Goal: Task Accomplishment & Management: Manage account settings

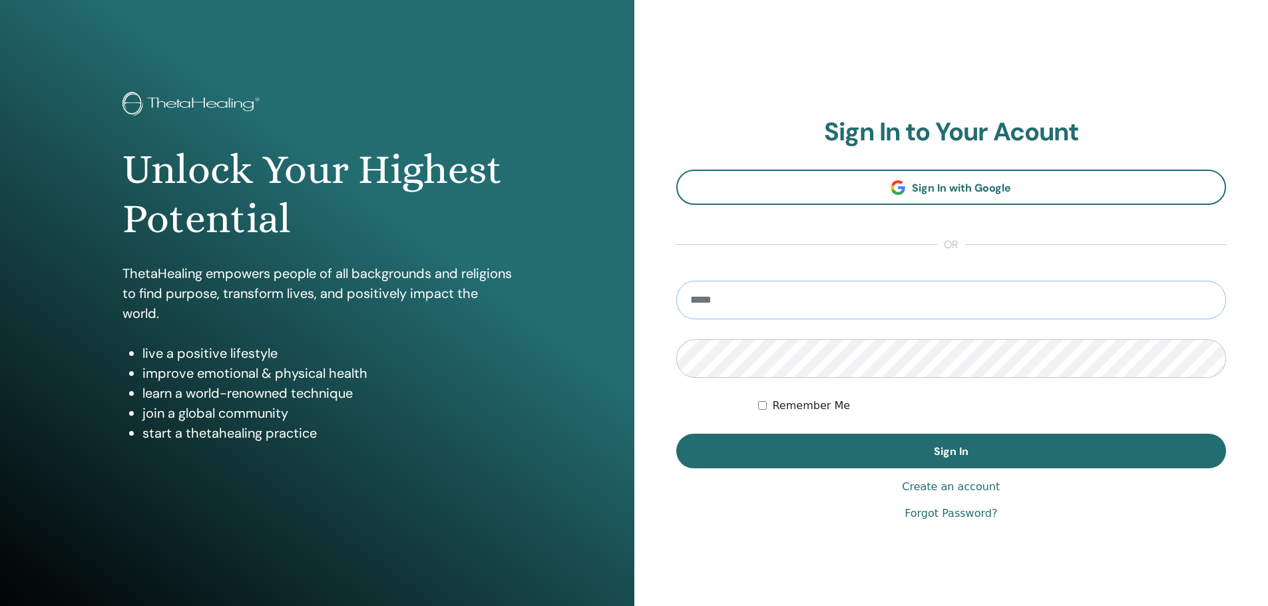
type input "**********"
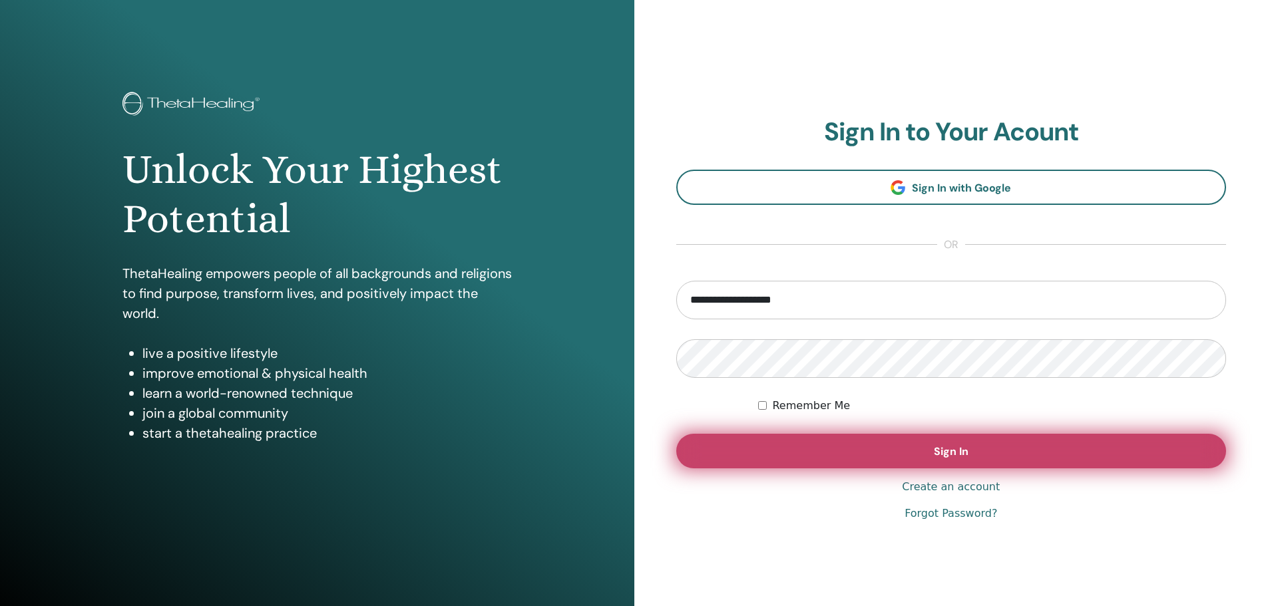
click at [888, 449] on button "Sign In" at bounding box center [951, 451] width 551 height 35
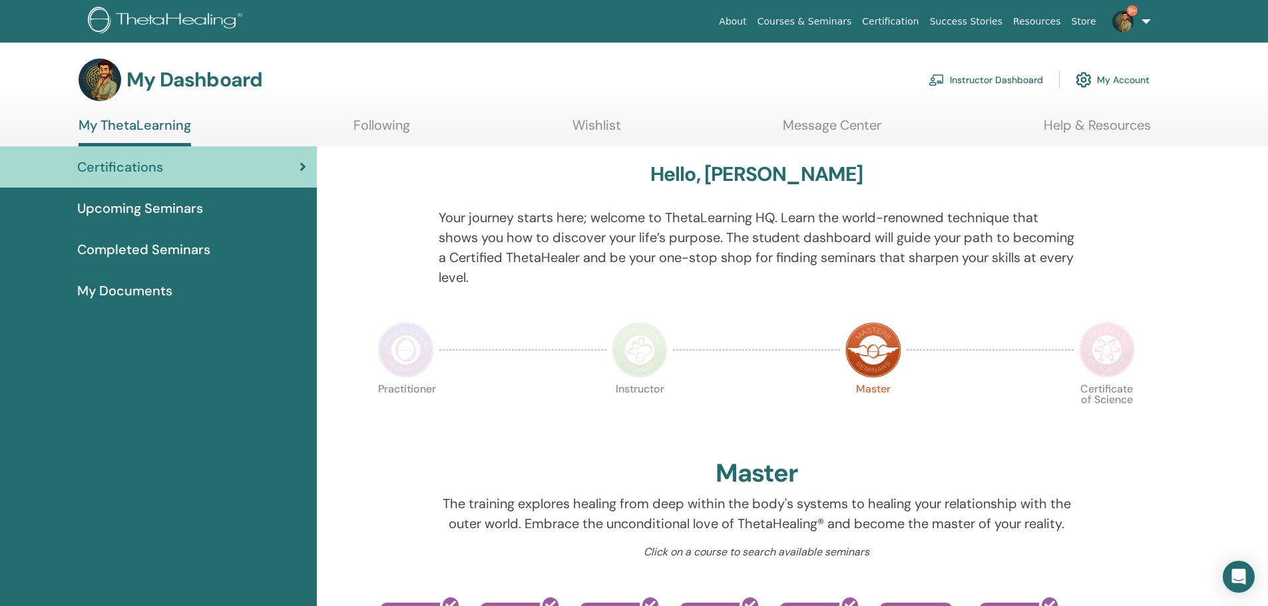
click at [963, 72] on link "Instructor Dashboard" at bounding box center [986, 79] width 114 height 29
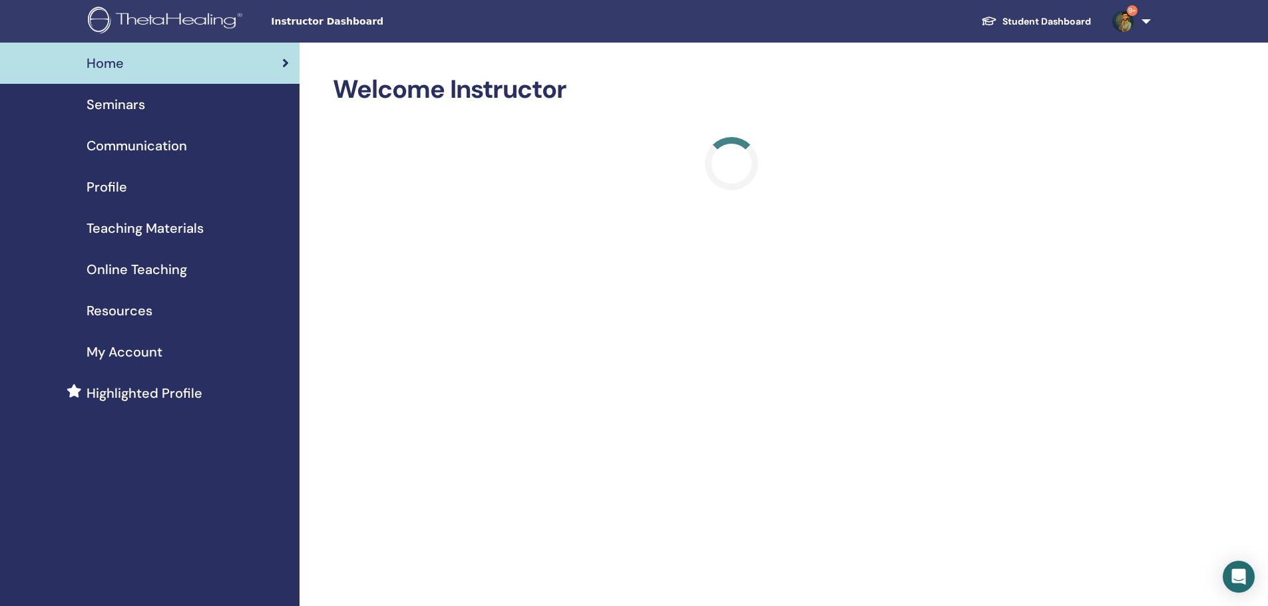
click at [134, 109] on span "Seminars" at bounding box center [116, 105] width 59 height 20
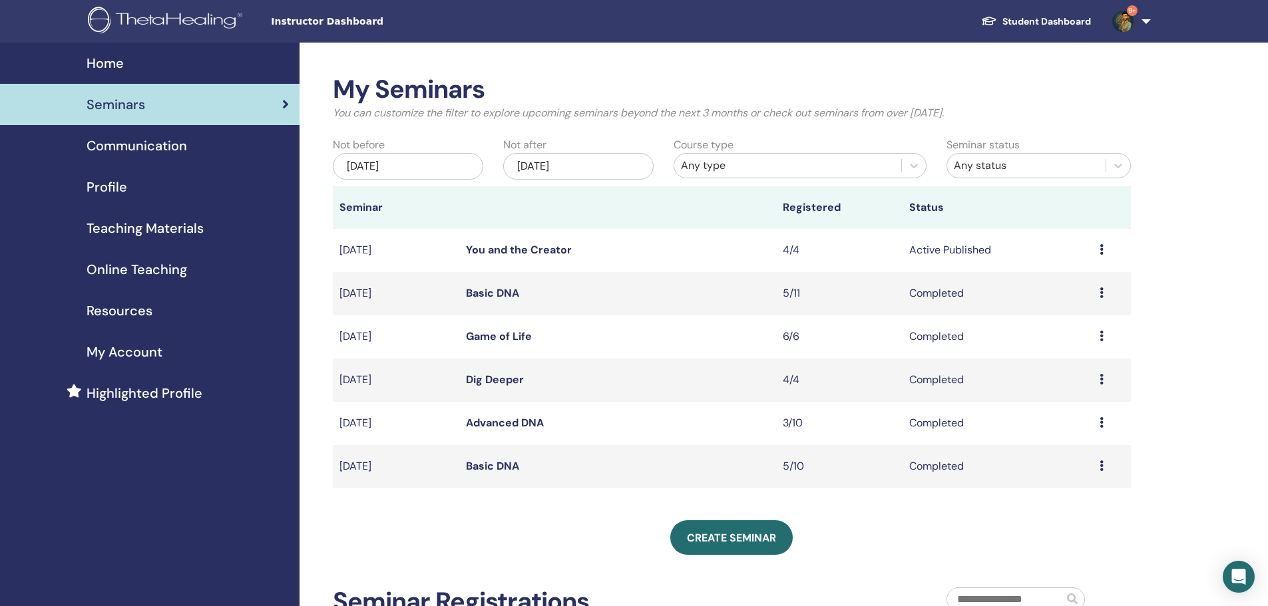
click at [519, 254] on link "You and the Creator" at bounding box center [519, 250] width 106 height 14
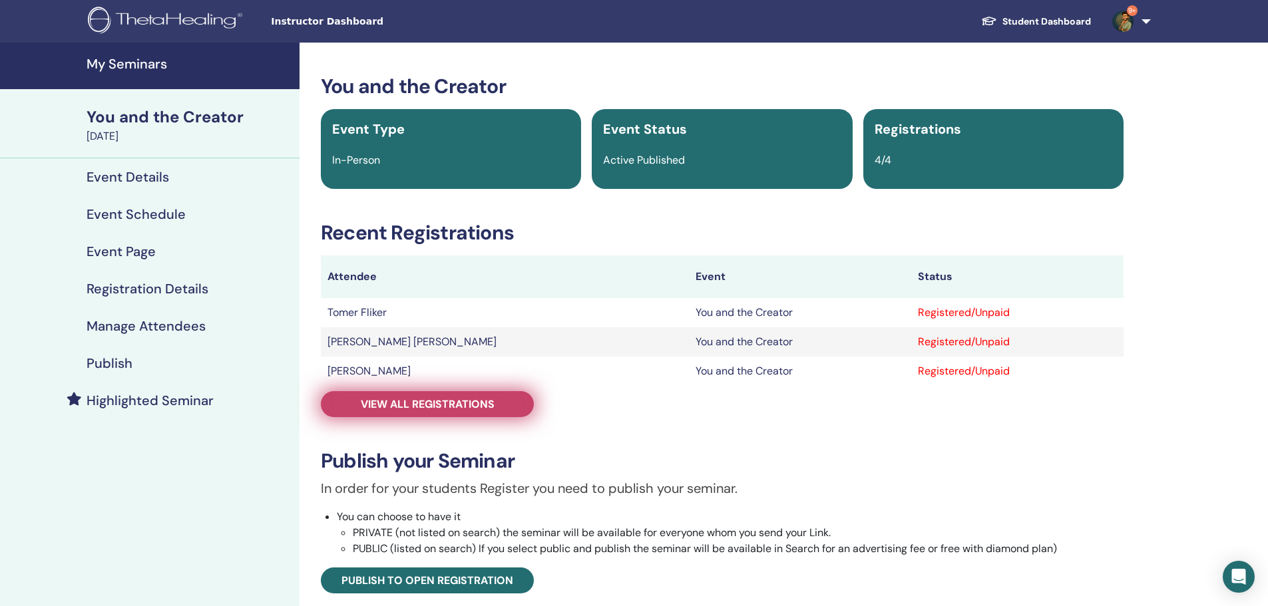
click at [429, 415] on link "View all registrations" at bounding box center [427, 404] width 213 height 26
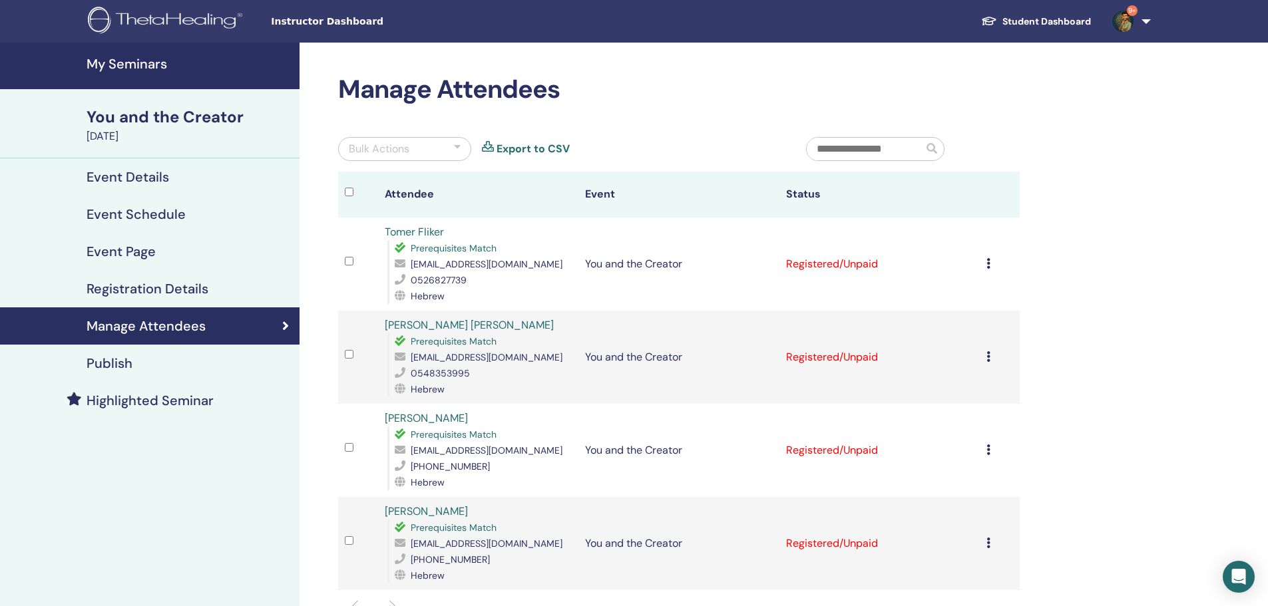
click at [992, 266] on div "Cancel Registration Do not auto-certify Mark as Paid Mark as Unpaid Mark as Abs…" at bounding box center [1000, 264] width 27 height 16
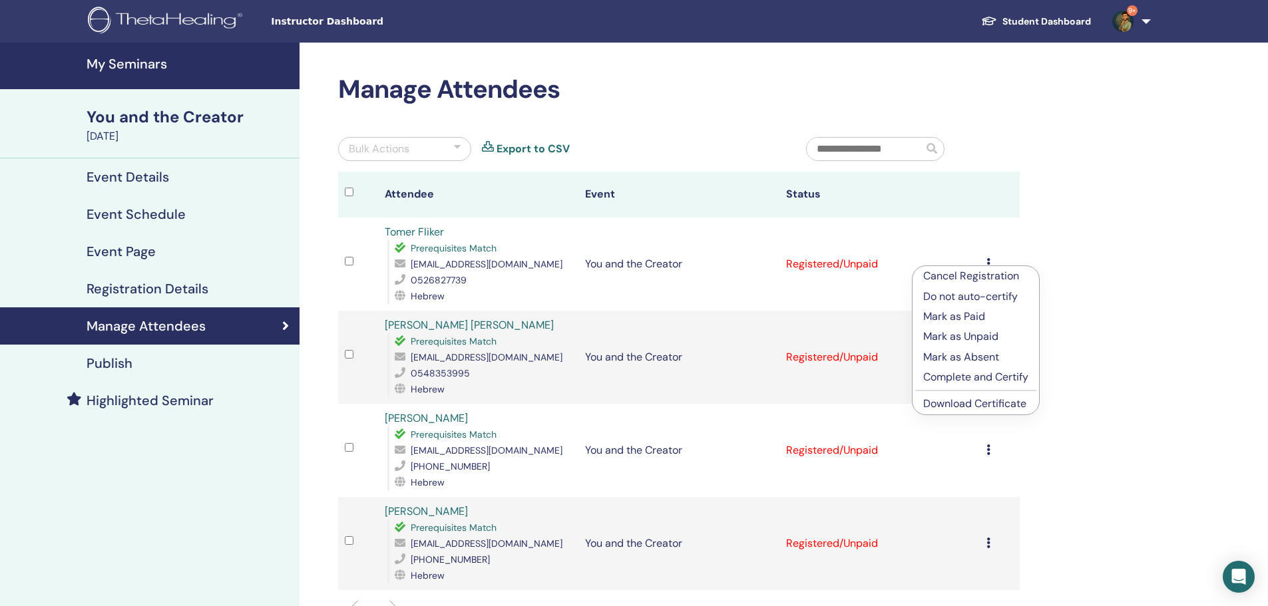
click at [941, 319] on p "Mark as Paid" at bounding box center [975, 317] width 105 height 16
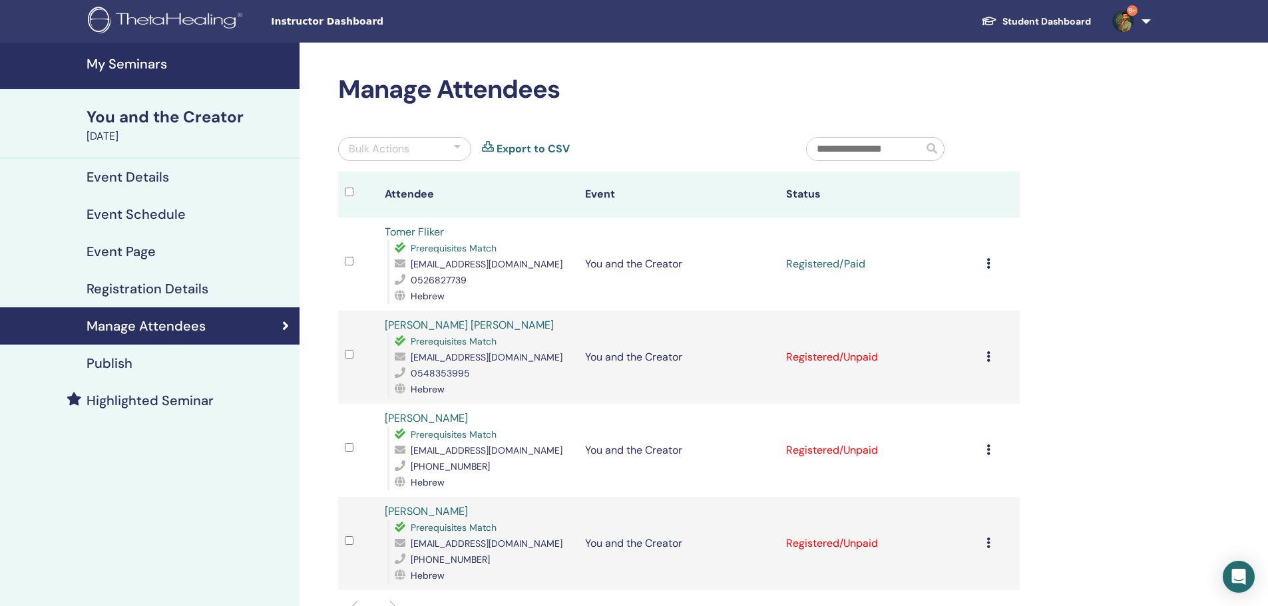
click at [992, 350] on div "Cancel Registration Do not auto-certify Mark as Paid Mark as Unpaid Mark as Abs…" at bounding box center [1000, 357] width 27 height 16
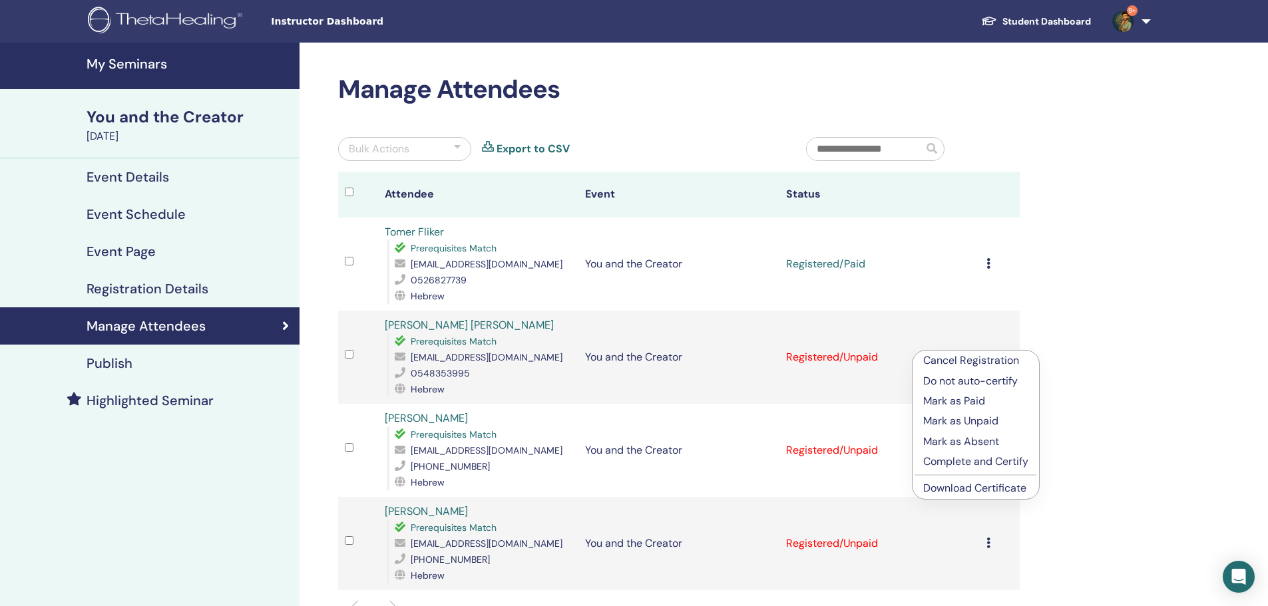
click at [972, 399] on p "Mark as Paid" at bounding box center [975, 401] width 105 height 16
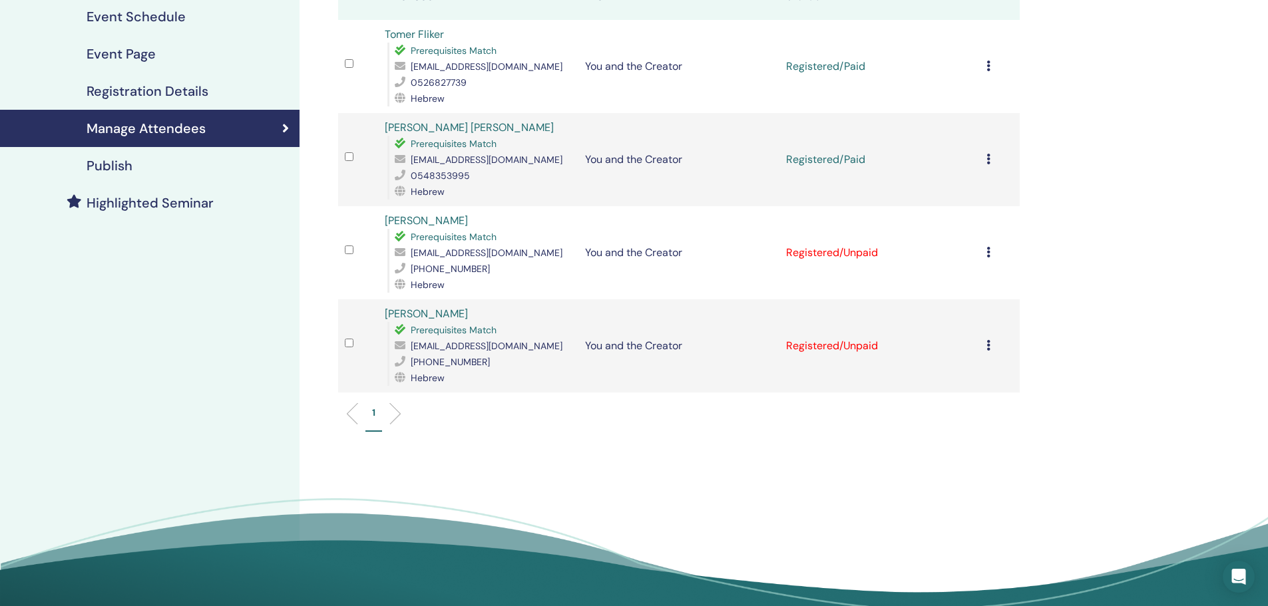
scroll to position [200, 0]
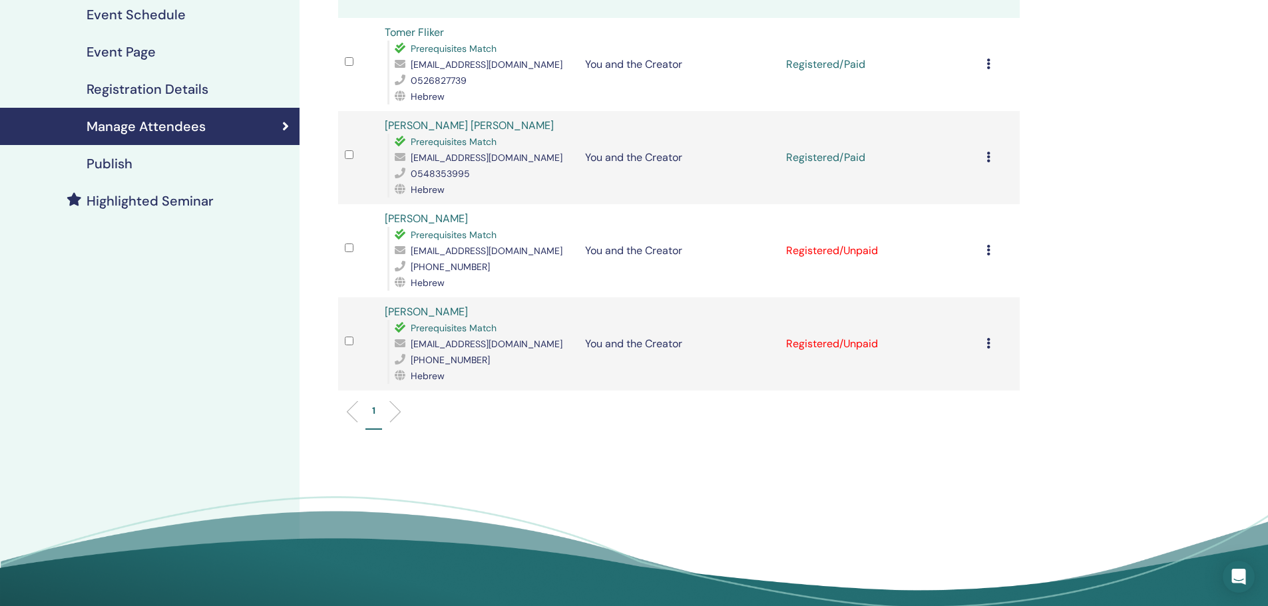
click at [985, 256] on td "Cancel Registration Do not auto-certify Mark as Paid Mark as Unpaid Mark as Abs…" at bounding box center [1000, 250] width 40 height 93
click at [989, 245] on icon at bounding box center [989, 250] width 4 height 11
click at [958, 300] on p "Mark as Paid" at bounding box center [972, 296] width 105 height 16
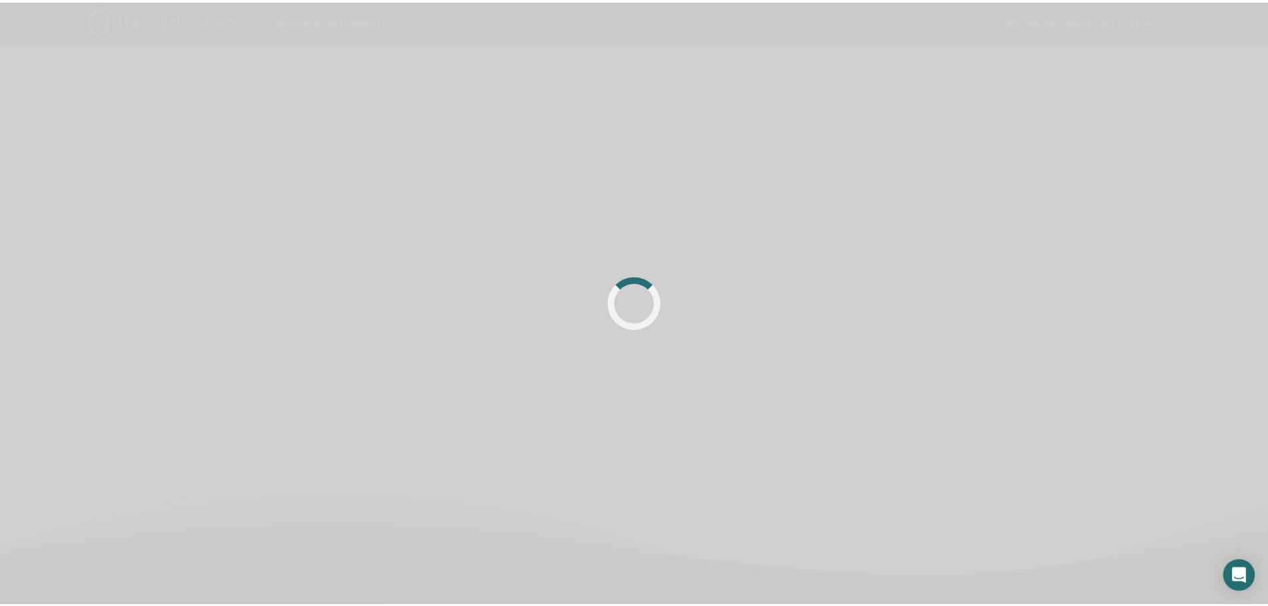
scroll to position [200, 0]
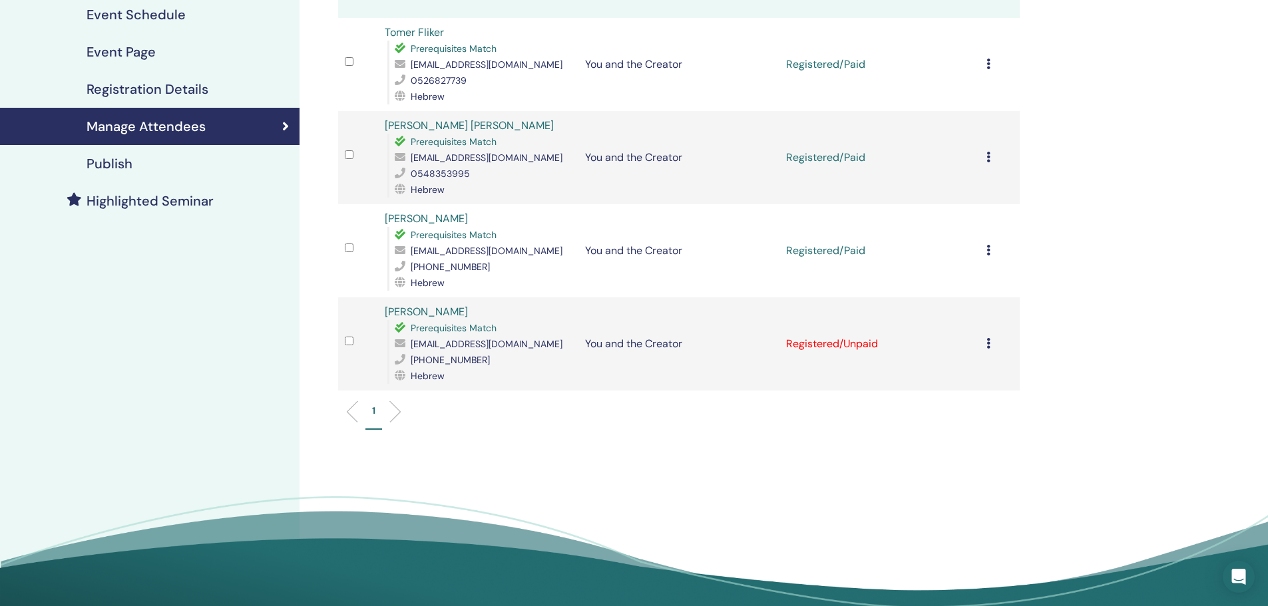
click at [987, 339] on icon at bounding box center [989, 343] width 4 height 11
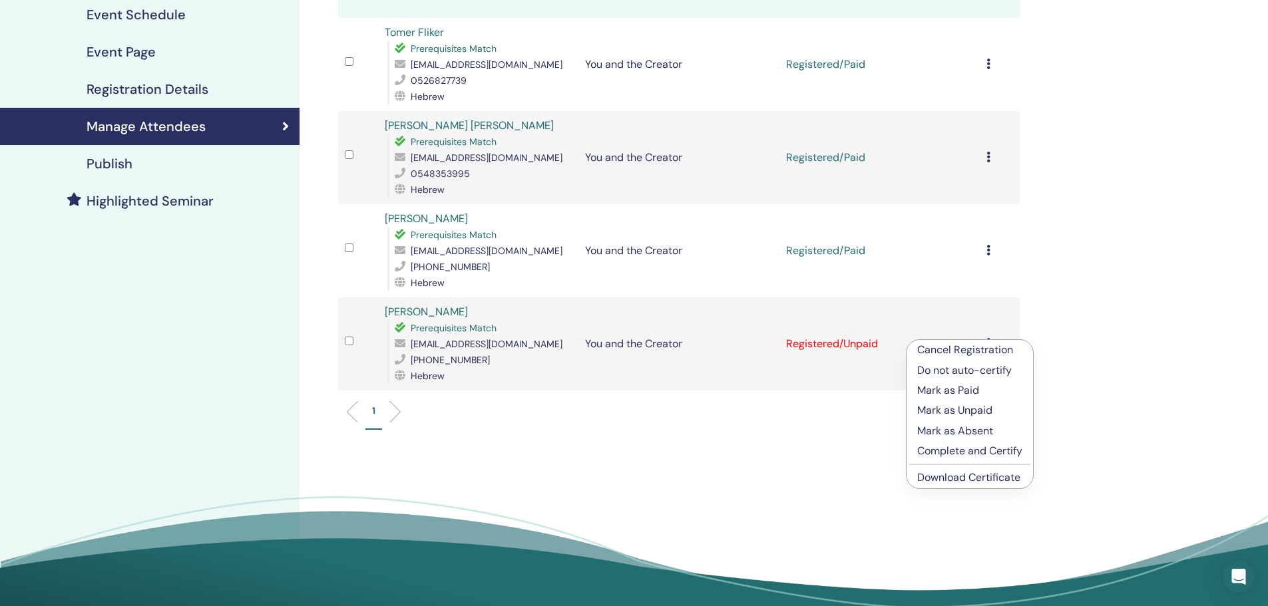
click at [959, 387] on p "Mark as Paid" at bounding box center [969, 391] width 105 height 16
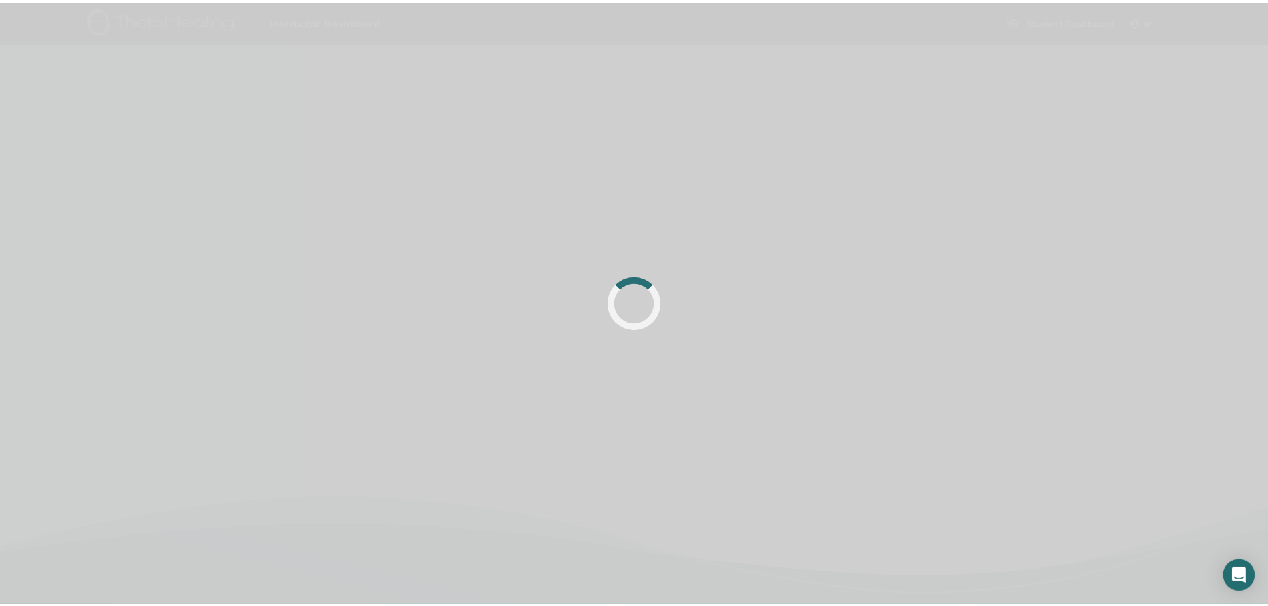
scroll to position [200, 0]
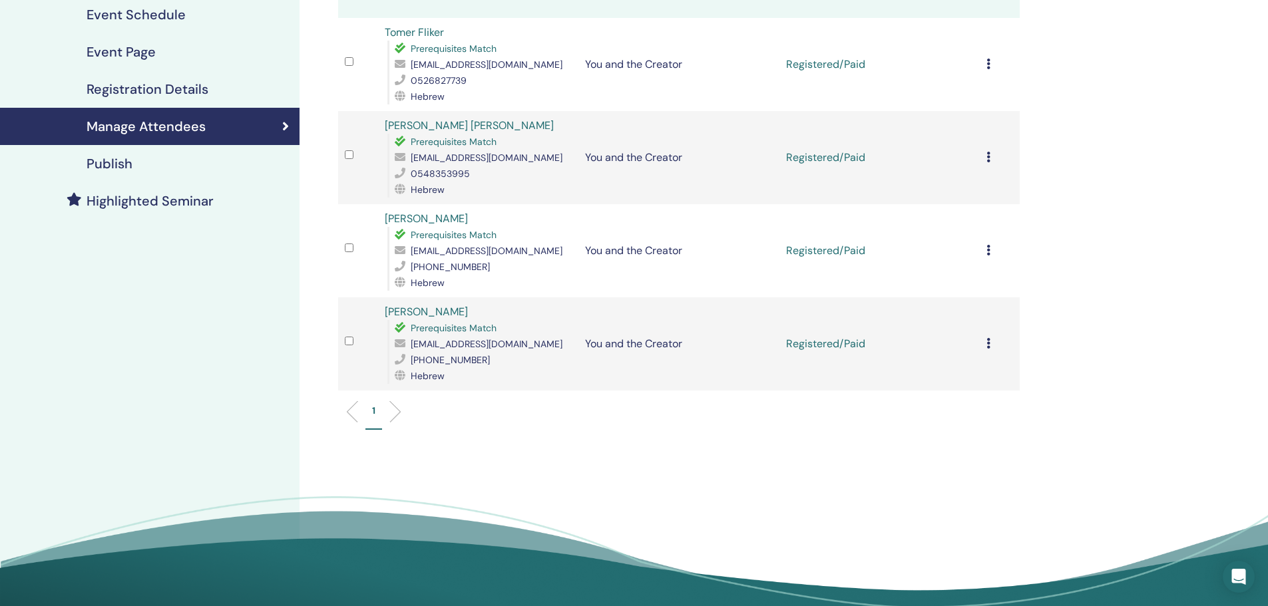
click at [991, 345] on div "Cancel Registration Do not auto-certify Mark as Paid Mark as Unpaid Mark as Abs…" at bounding box center [1000, 344] width 27 height 16
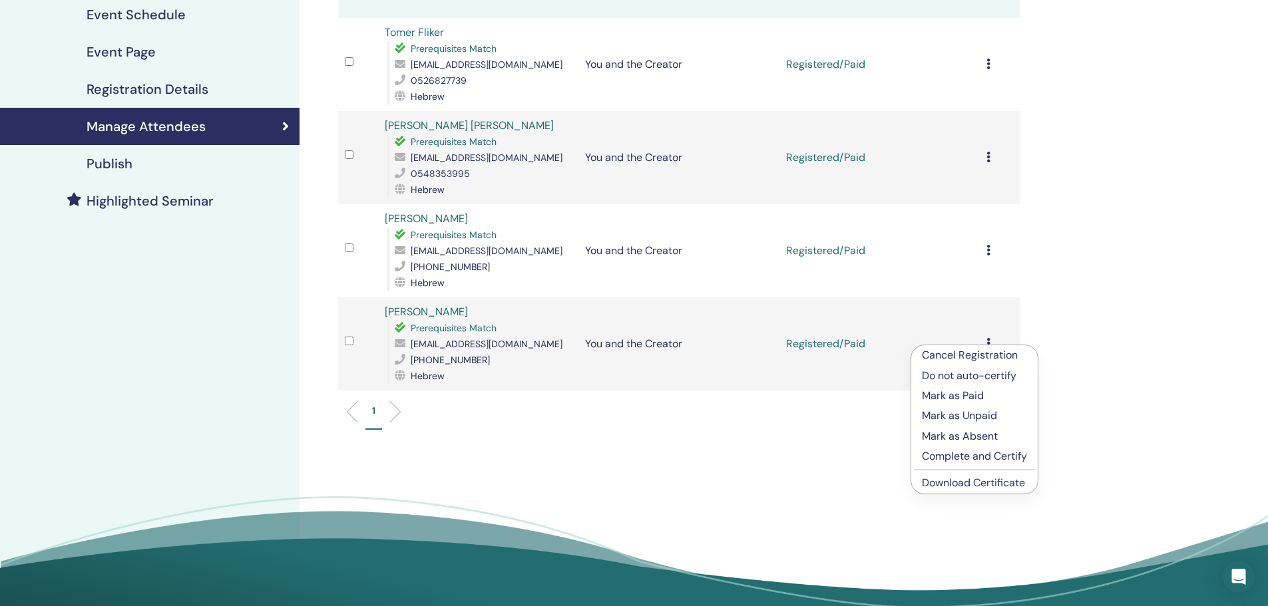
click at [943, 487] on link "Download Certificate" at bounding box center [973, 483] width 103 height 14
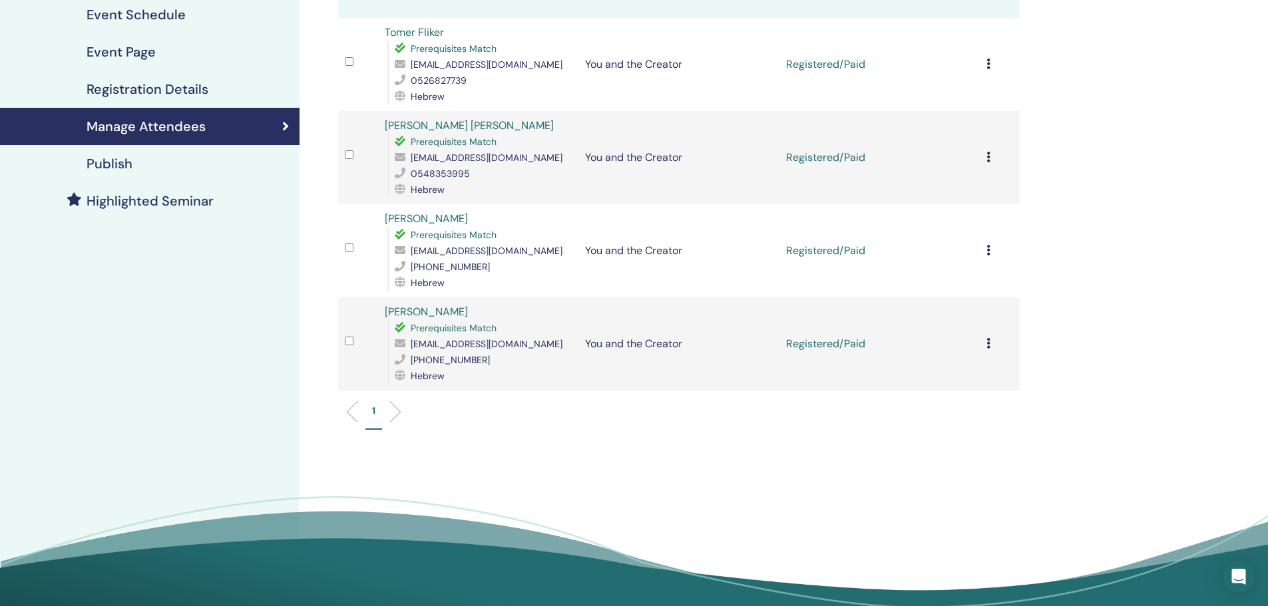
click at [989, 256] on div "Cancel Registration Do not auto-certify Mark as Paid Mark as Unpaid Mark as Abs…" at bounding box center [1000, 251] width 27 height 16
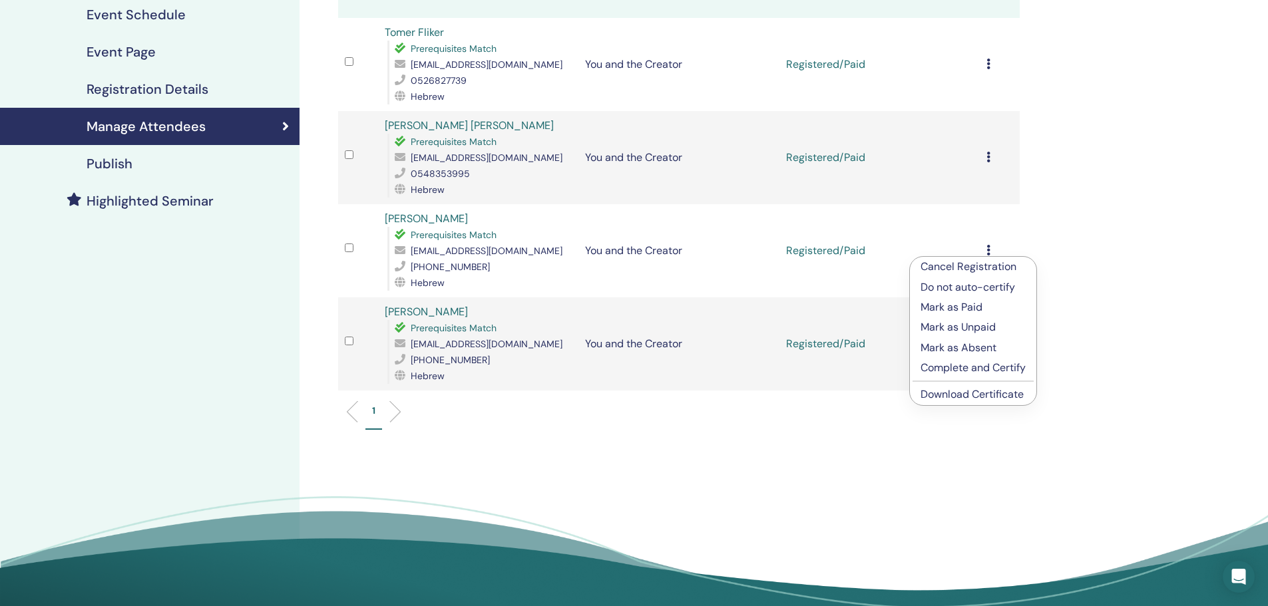
click at [946, 395] on link "Download Certificate" at bounding box center [972, 394] width 103 height 14
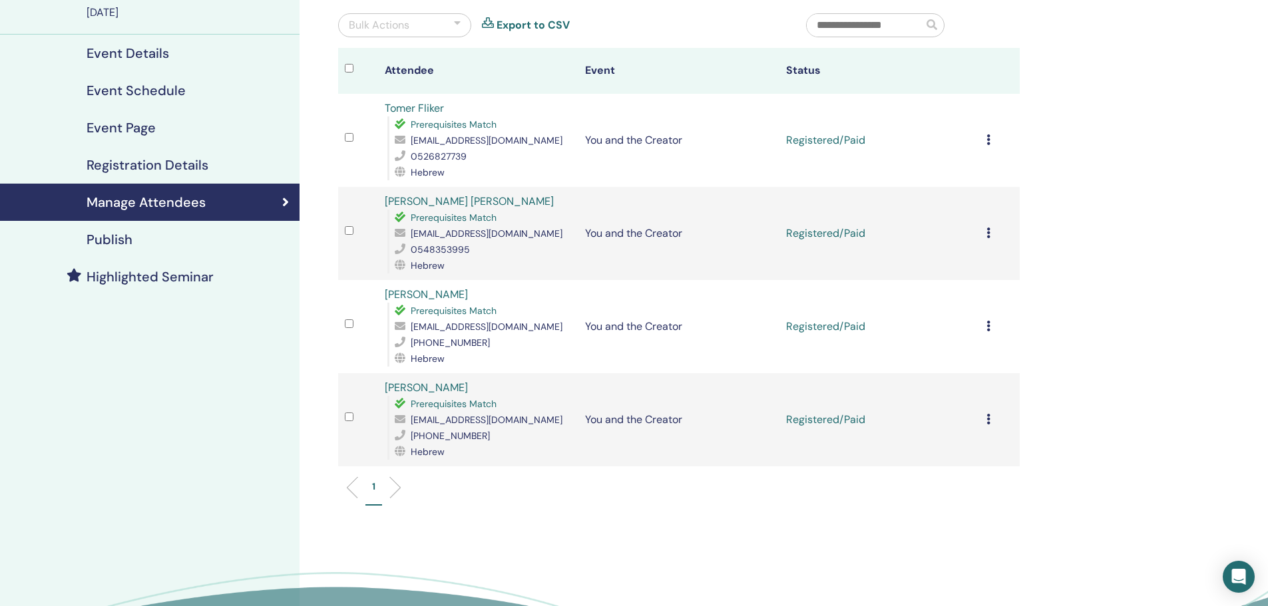
scroll to position [67, 0]
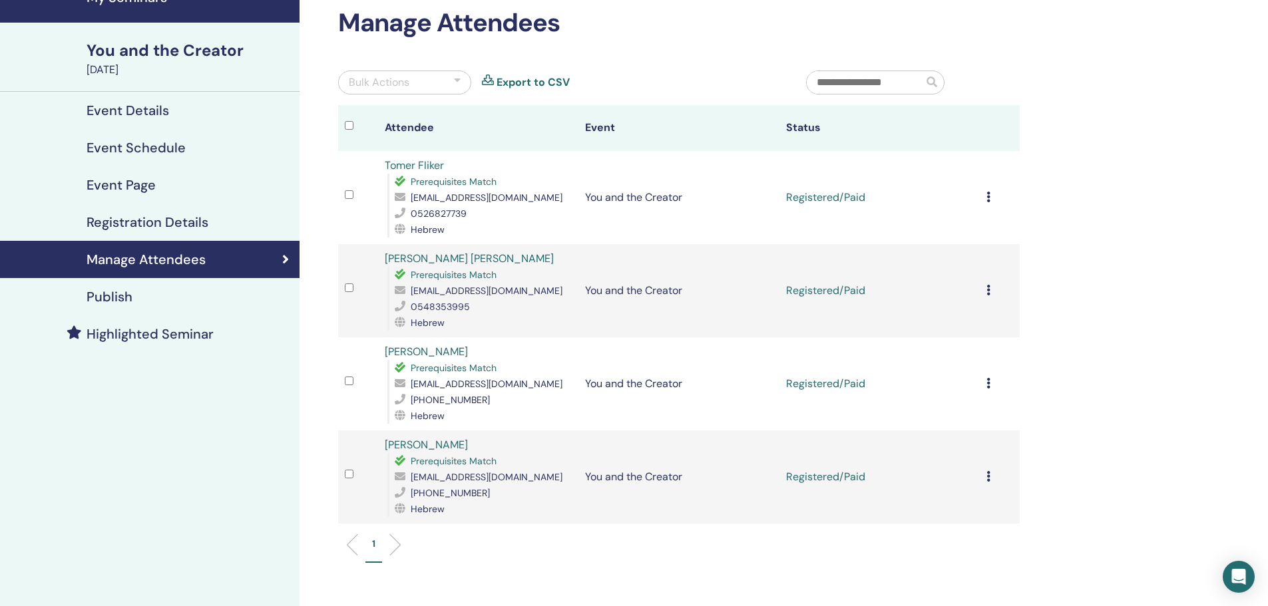
click at [985, 290] on td "Cancel Registration Do not auto-certify Mark as Paid Mark as Unpaid Mark as Abs…" at bounding box center [1000, 290] width 40 height 93
click at [987, 292] on icon at bounding box center [989, 290] width 4 height 11
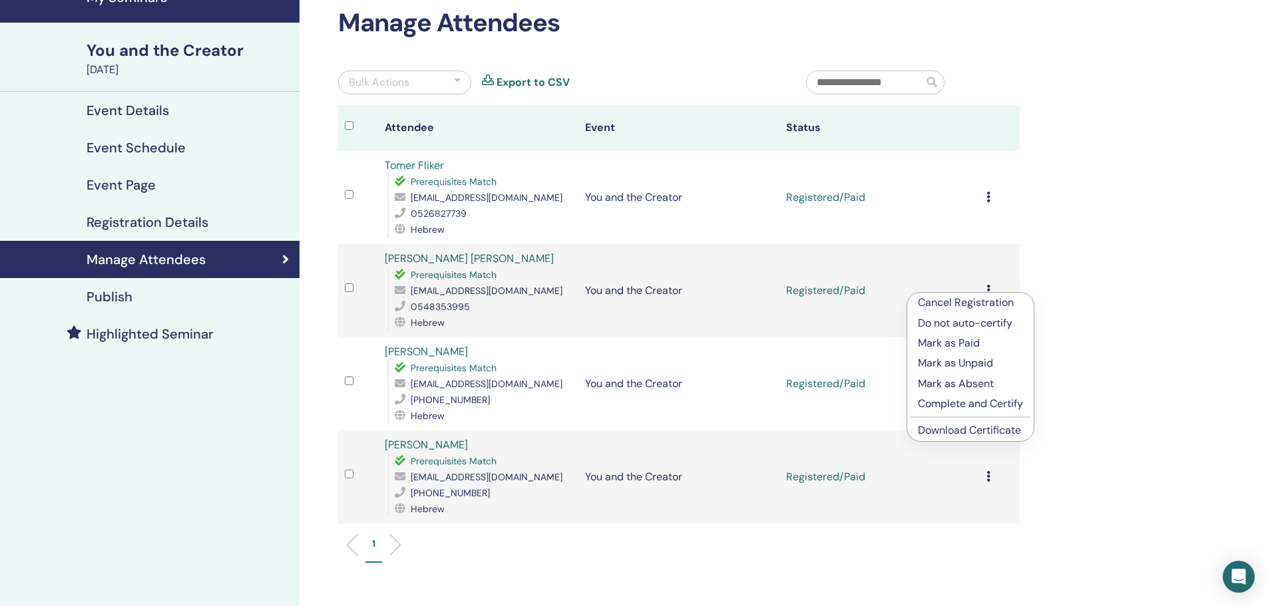
click at [946, 425] on link "Download Certificate" at bounding box center [969, 430] width 103 height 14
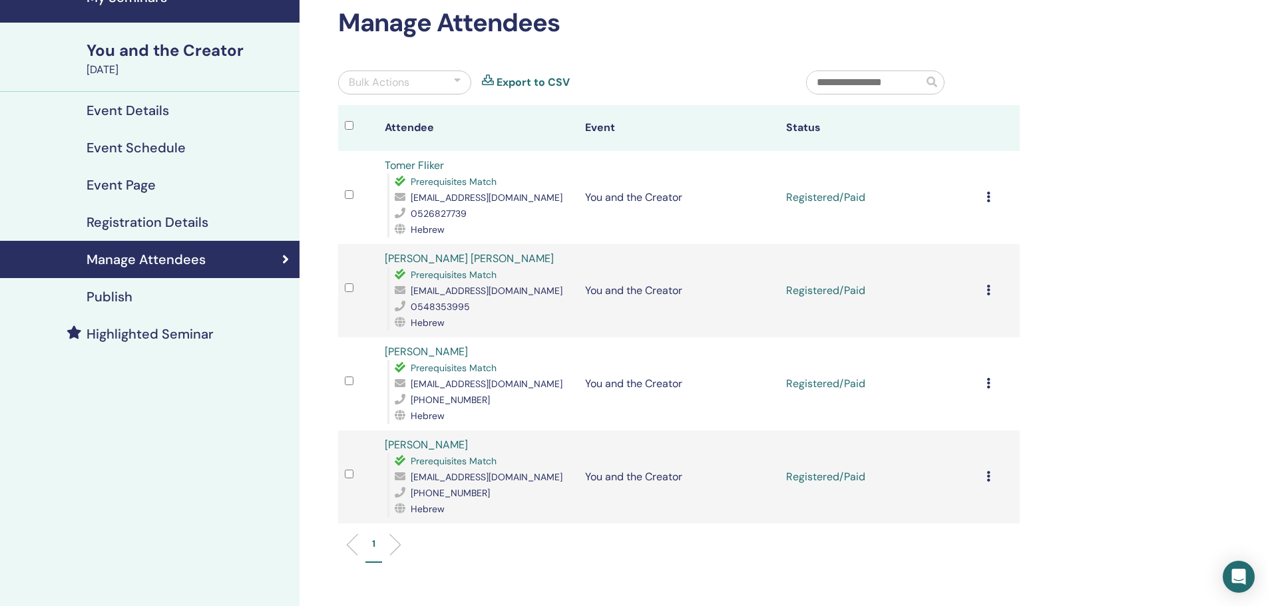
click at [987, 192] on icon at bounding box center [989, 197] width 4 height 11
click at [948, 328] on link "Download Certificate" at bounding box center [969, 331] width 103 height 14
